Goal: Navigation & Orientation: Understand site structure

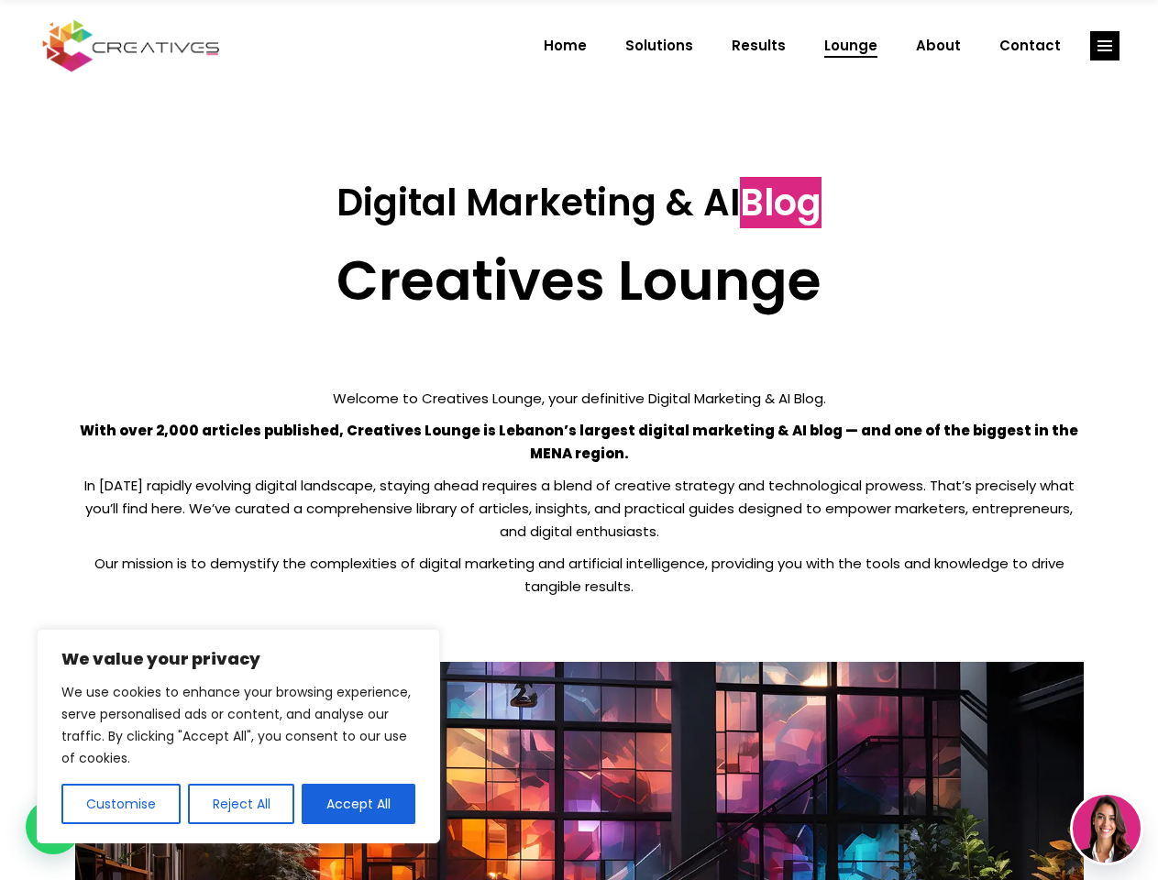
click at [578, 440] on p "With over 2,000 articles published, Creatives Lounge is Lebanon’s largest digit…" at bounding box center [579, 442] width 1008 height 46
click at [120, 804] on button "Customise" at bounding box center [120, 804] width 119 height 40
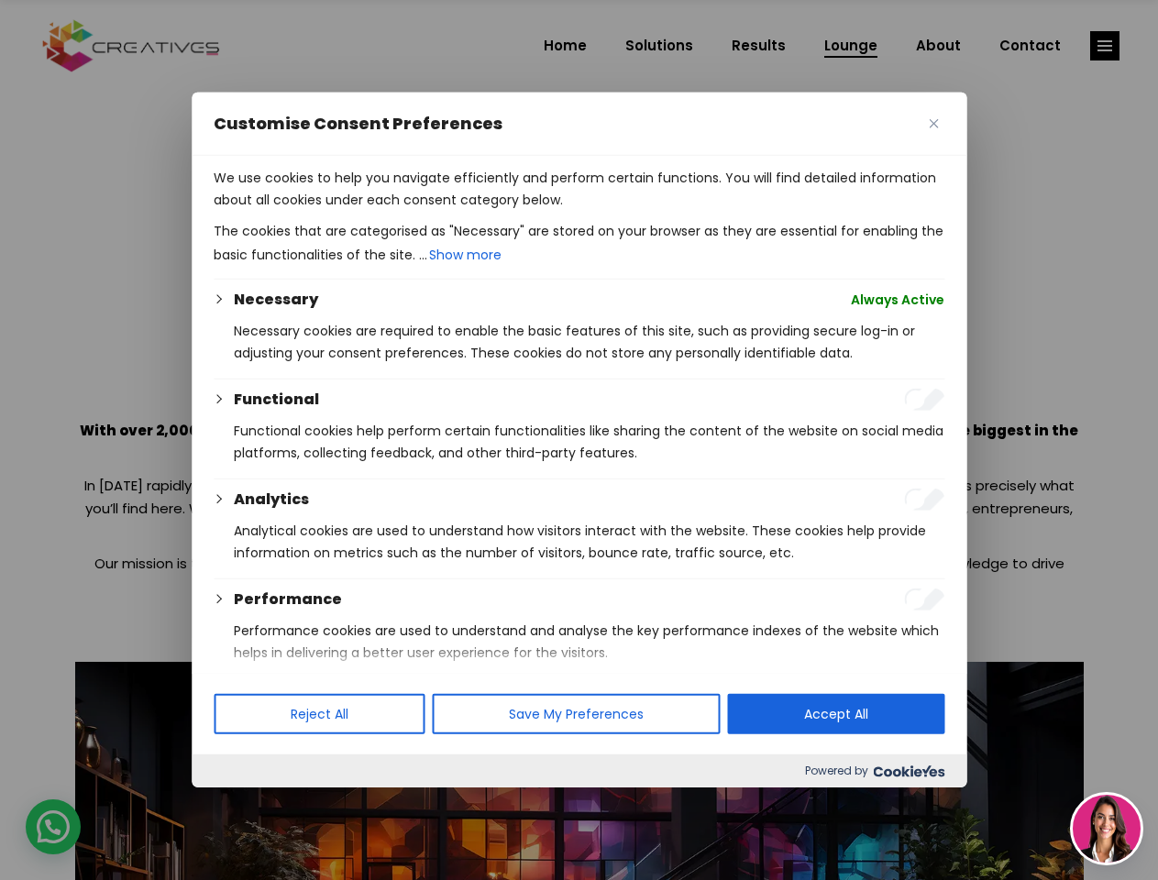
click at [240, 804] on div at bounding box center [579, 440] width 1158 height 880
click at [358, 211] on p "We use cookies to help you navigate efficiently and perform certain functions. …" at bounding box center [579, 189] width 731 height 44
click at [1105, 46] on div at bounding box center [579, 440] width 1158 height 880
click at [1106, 829] on img at bounding box center [1107, 829] width 68 height 68
